Goal: Task Accomplishment & Management: Manage account settings

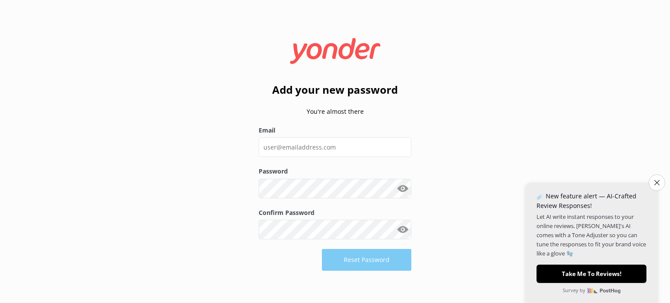
click at [309, 146] on input "Email" at bounding box center [335, 147] width 153 height 20
type input "[PERSON_NAME][EMAIL_ADDRESS][DOMAIN_NAME]"
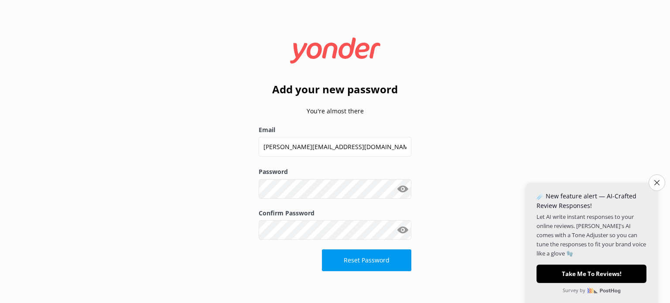
click at [407, 188] on button "Show password" at bounding box center [402, 188] width 17 height 17
click at [240, 192] on div "Add your new password You're almost there Email [PERSON_NAME][EMAIL_ADDRESS][DO…" at bounding box center [335, 151] width 670 height 303
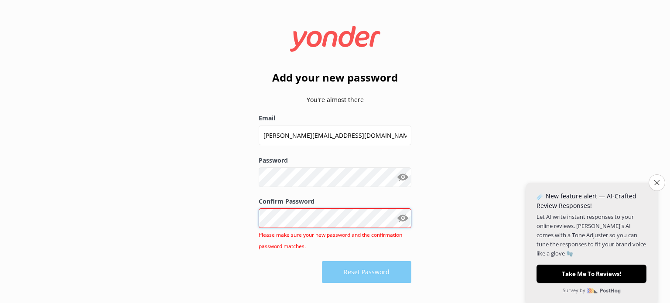
click at [226, 218] on div "Add your new password You're almost there Email [PERSON_NAME][EMAIL_ADDRESS][DO…" at bounding box center [335, 151] width 670 height 303
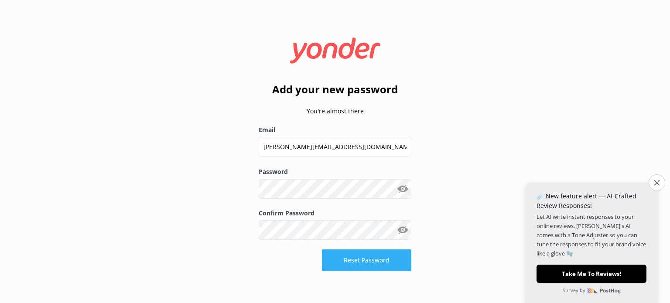
click at [364, 258] on button "Reset Password" at bounding box center [366, 261] width 89 height 22
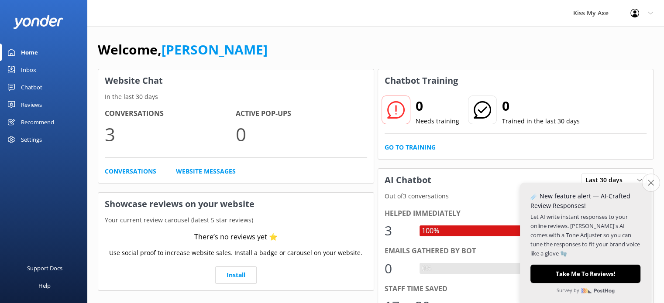
click at [649, 183] on icon "Close survey" at bounding box center [650, 183] width 6 height 6
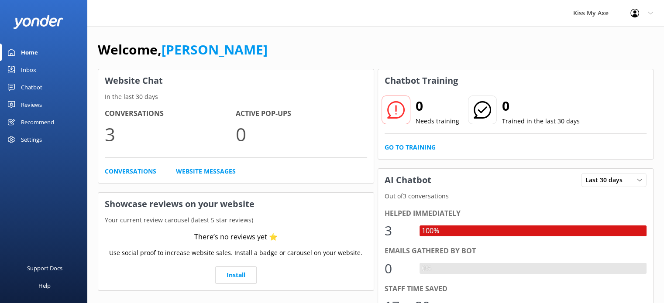
click at [42, 83] on link "Chatbot" at bounding box center [43, 87] width 87 height 17
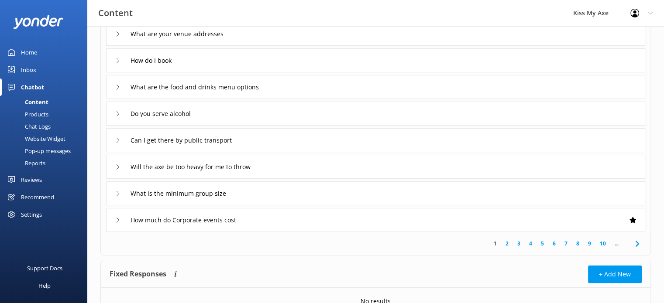
scroll to position [136, 0]
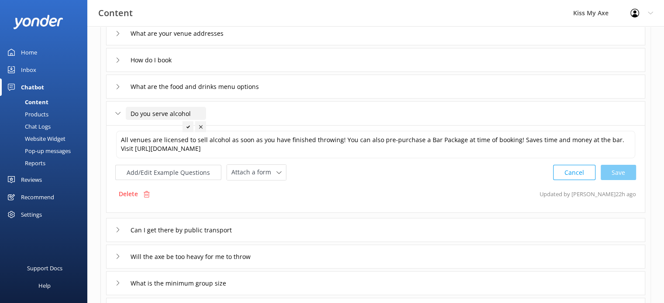
scroll to position [268, 0]
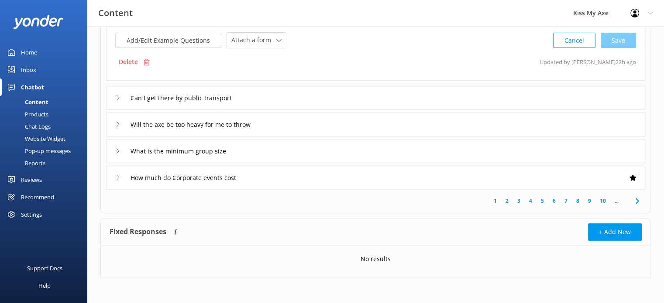
click at [567, 202] on link "7" at bounding box center [566, 201] width 12 height 8
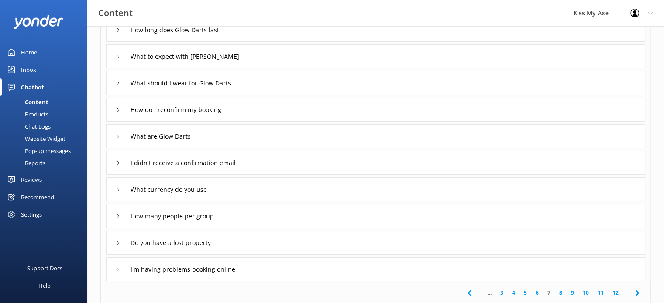
scroll to position [98, 0]
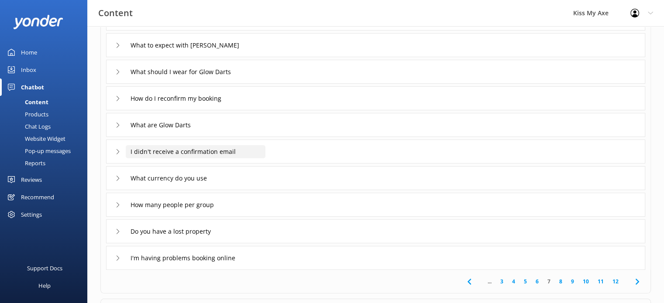
click at [212, 25] on input "I didn't receive a confirmation email" at bounding box center [183, 18] width 115 height 13
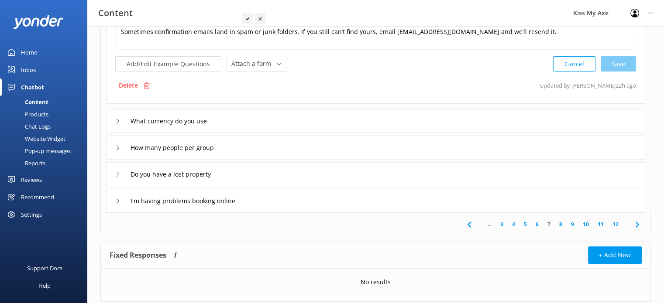
scroll to position [244, 0]
click at [606, 225] on link "11" at bounding box center [600, 225] width 15 height 8
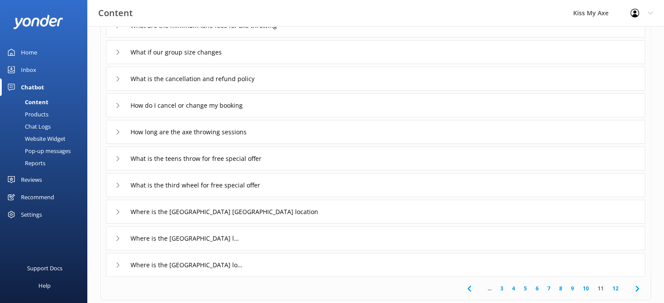
scroll to position [179, 0]
